Goal: Task Accomplishment & Management: Use online tool/utility

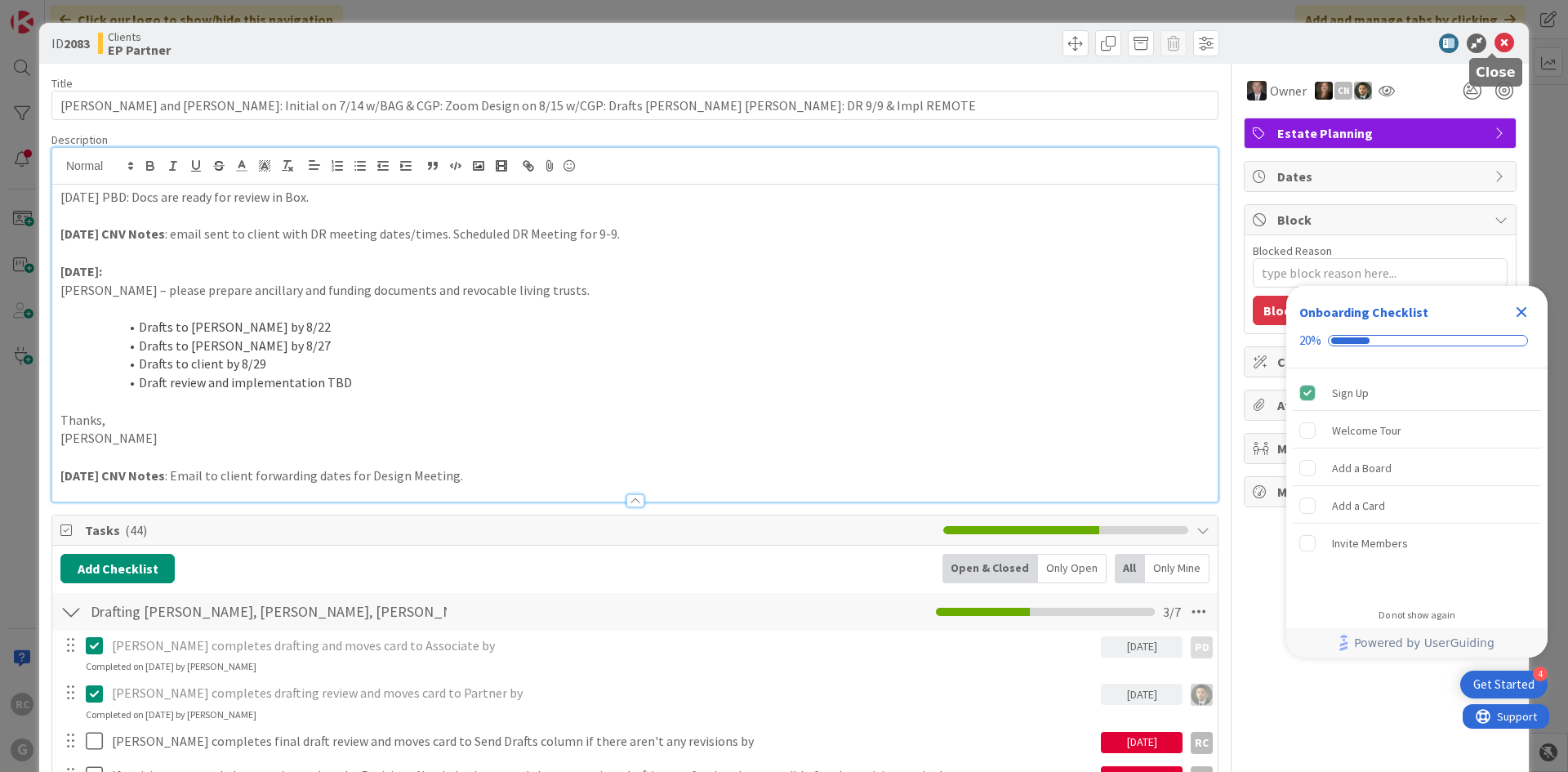
click at [1499, 50] on icon at bounding box center [1504, 43] width 20 height 20
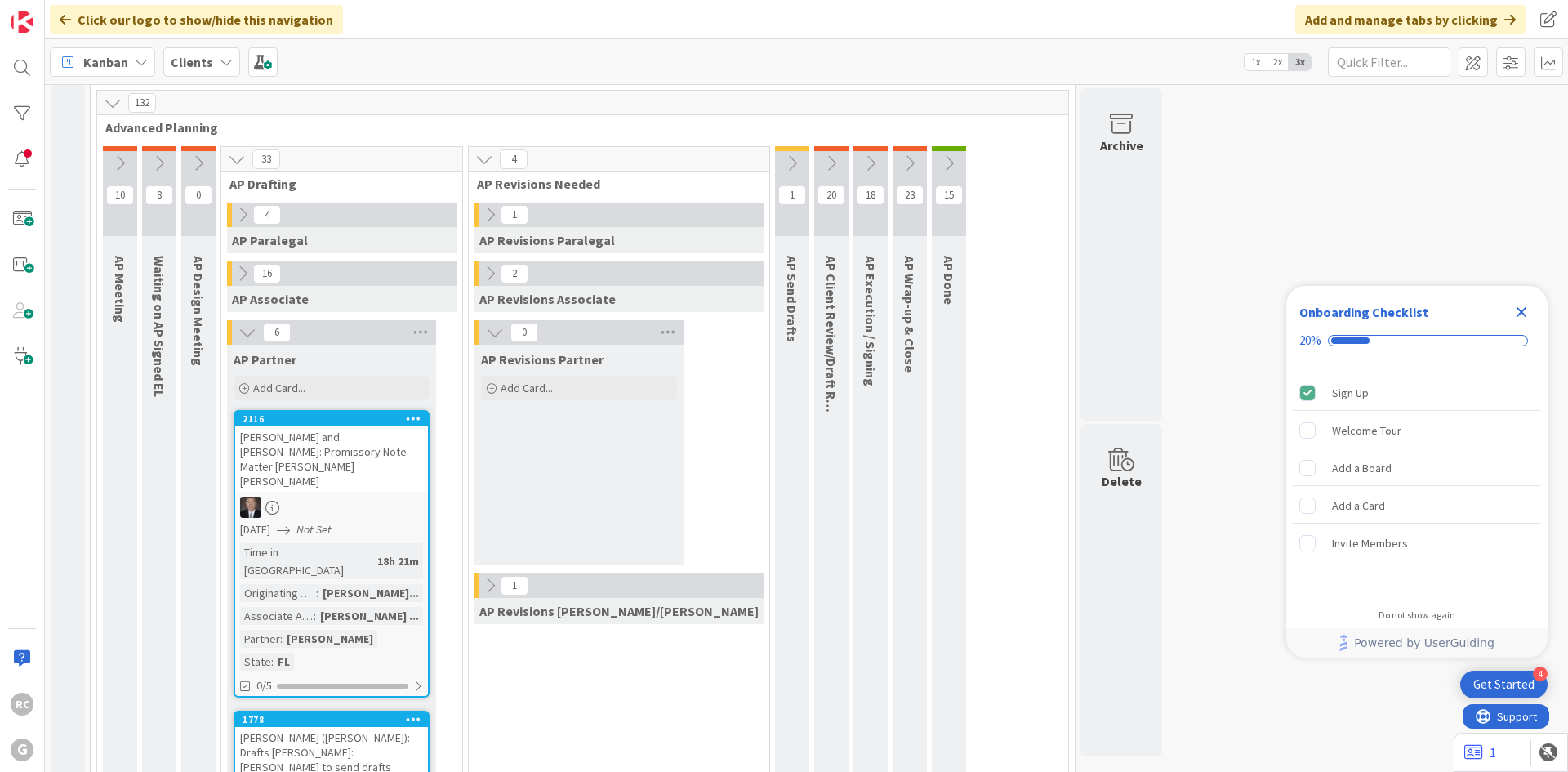
scroll to position [1470, 0]
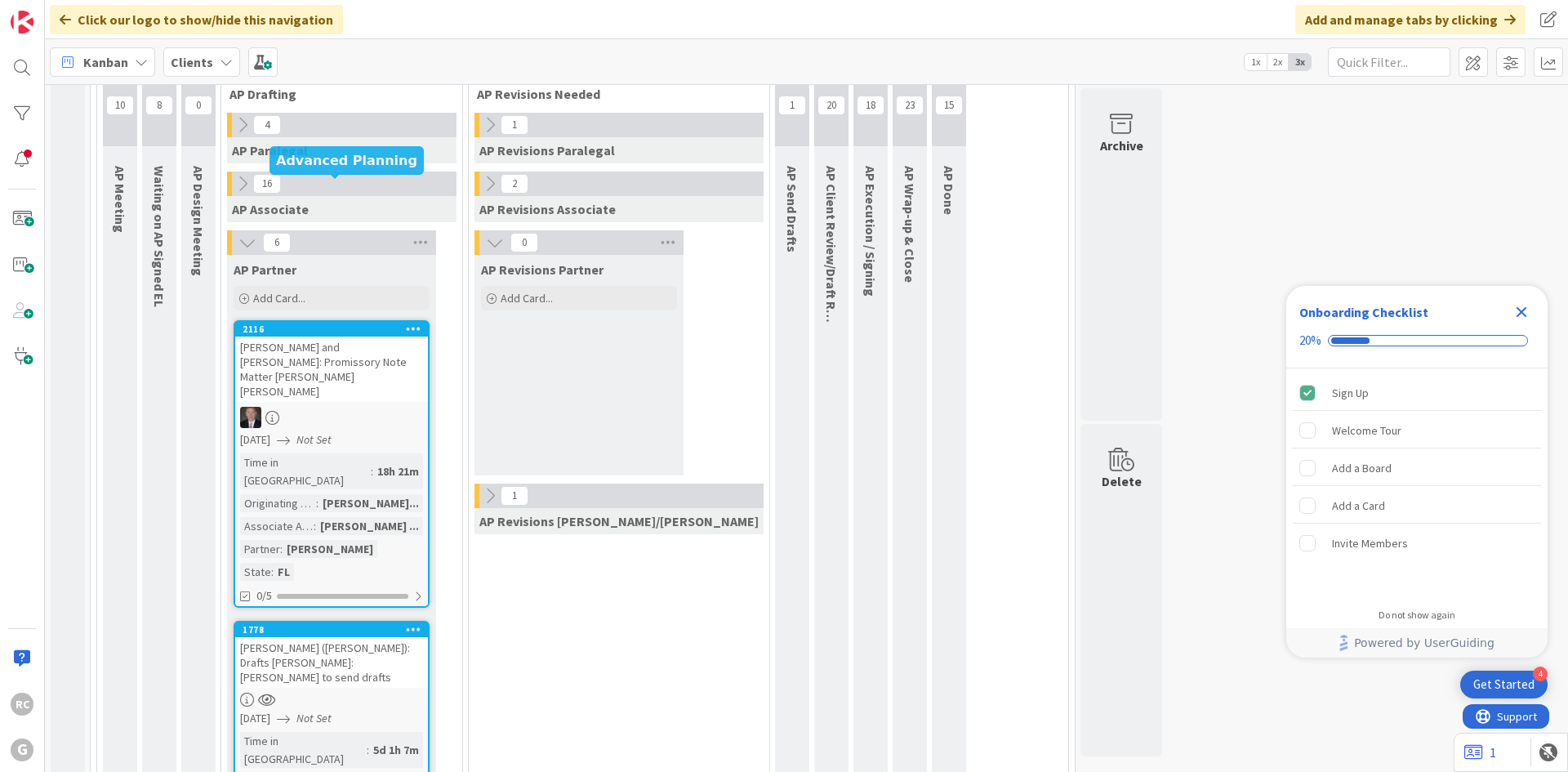
click at [337, 323] on div "2116" at bounding box center [335, 329] width 186 height 12
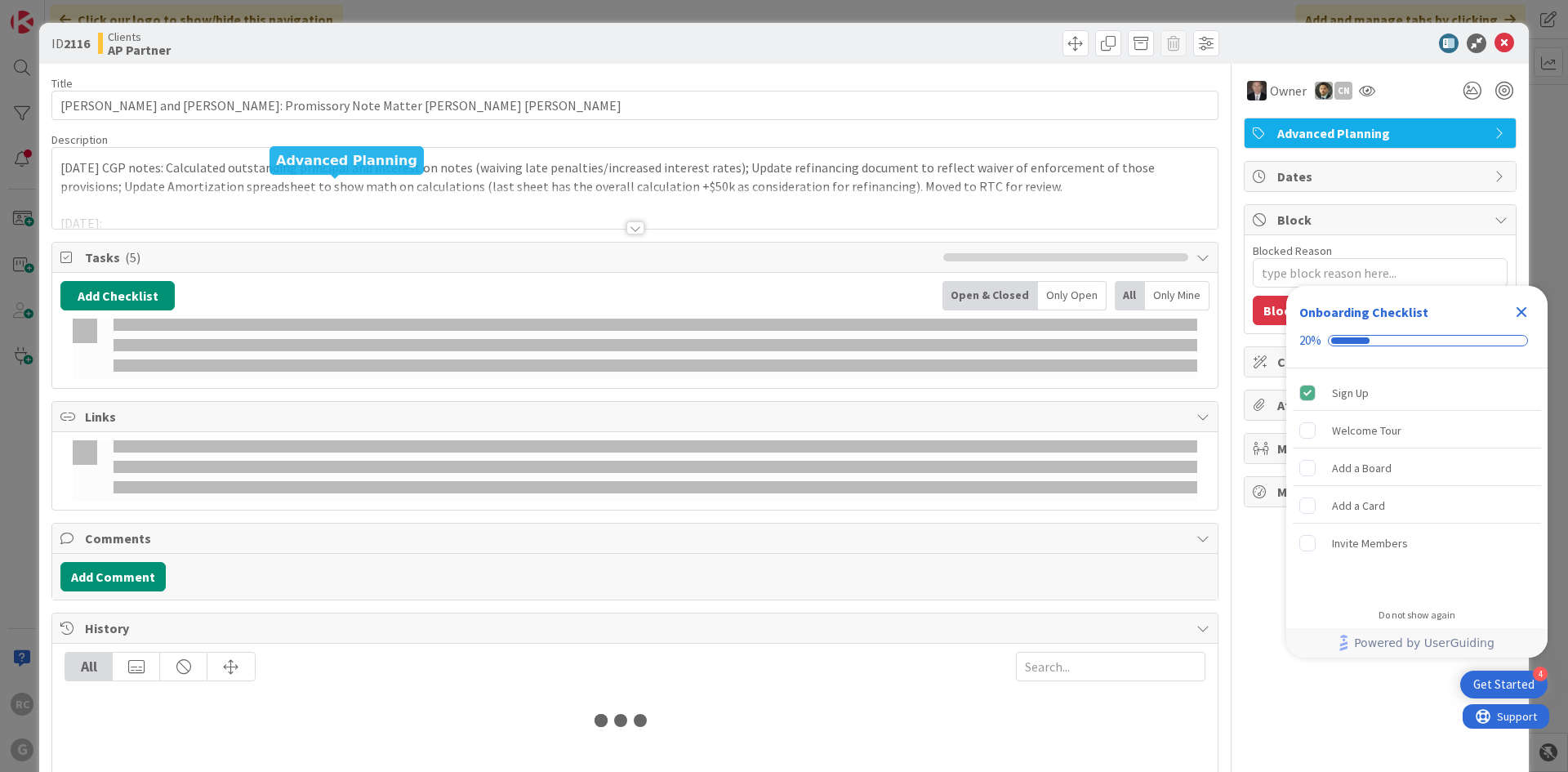
type textarea "x"
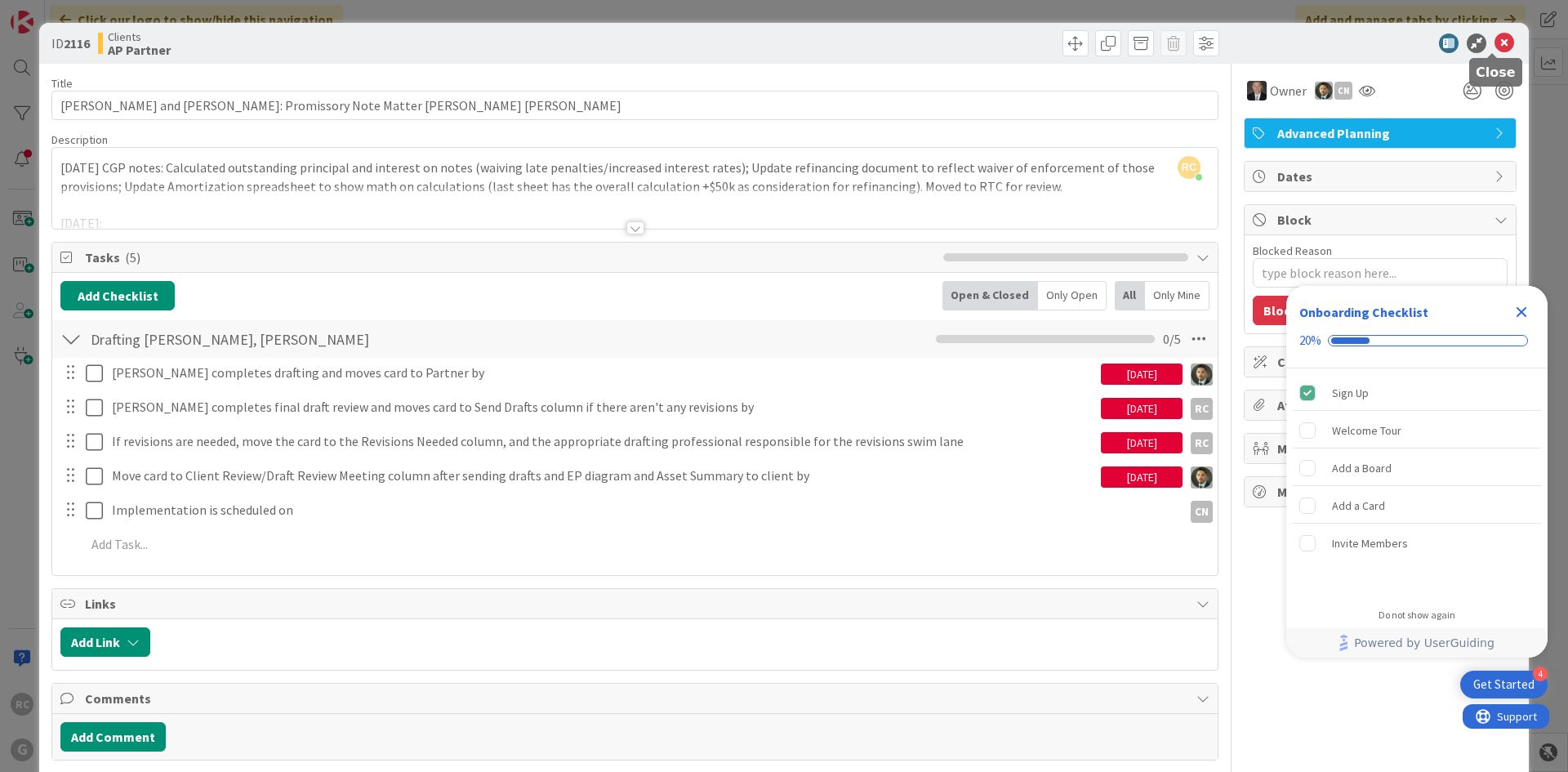
click at [1495, 45] on icon at bounding box center [1504, 43] width 20 height 20
